Goal: Information Seeking & Learning: Learn about a topic

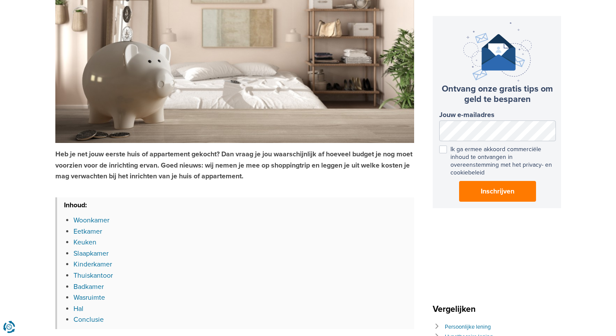
scroll to position [122, 0]
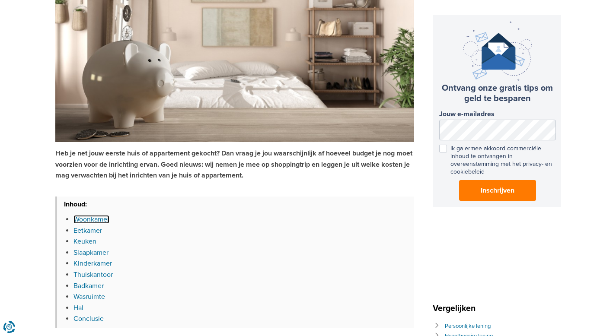
click at [96, 220] on link "Woonkamer" at bounding box center [91, 219] width 36 height 9
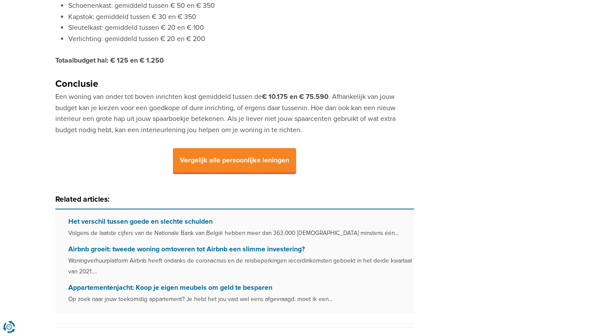
scroll to position [2187, 0]
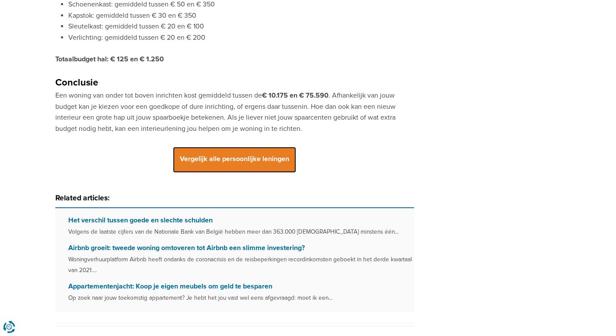
click at [261, 163] on span "Vergelijk alle persoonlijke leningen" at bounding box center [234, 160] width 123 height 26
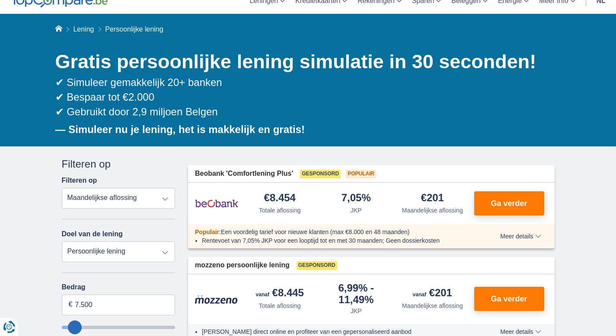
scroll to position [38, 0]
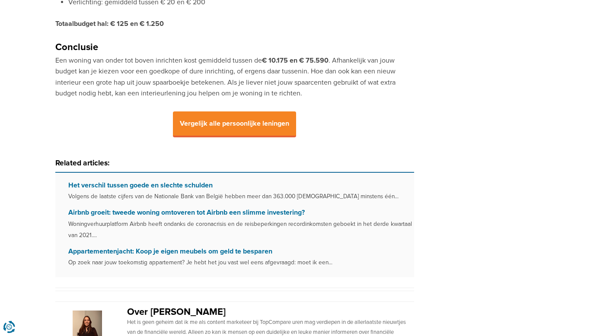
scroll to position [2389, 0]
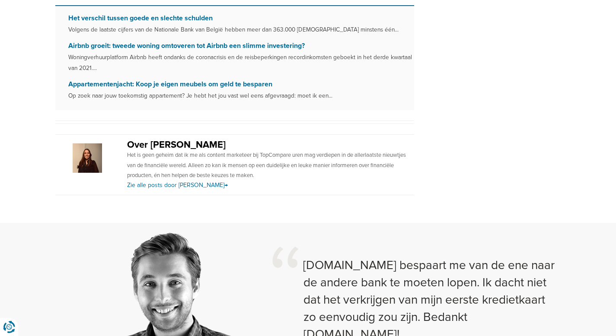
scroll to position [122, 0]
